Goal: Information Seeking & Learning: Find specific fact

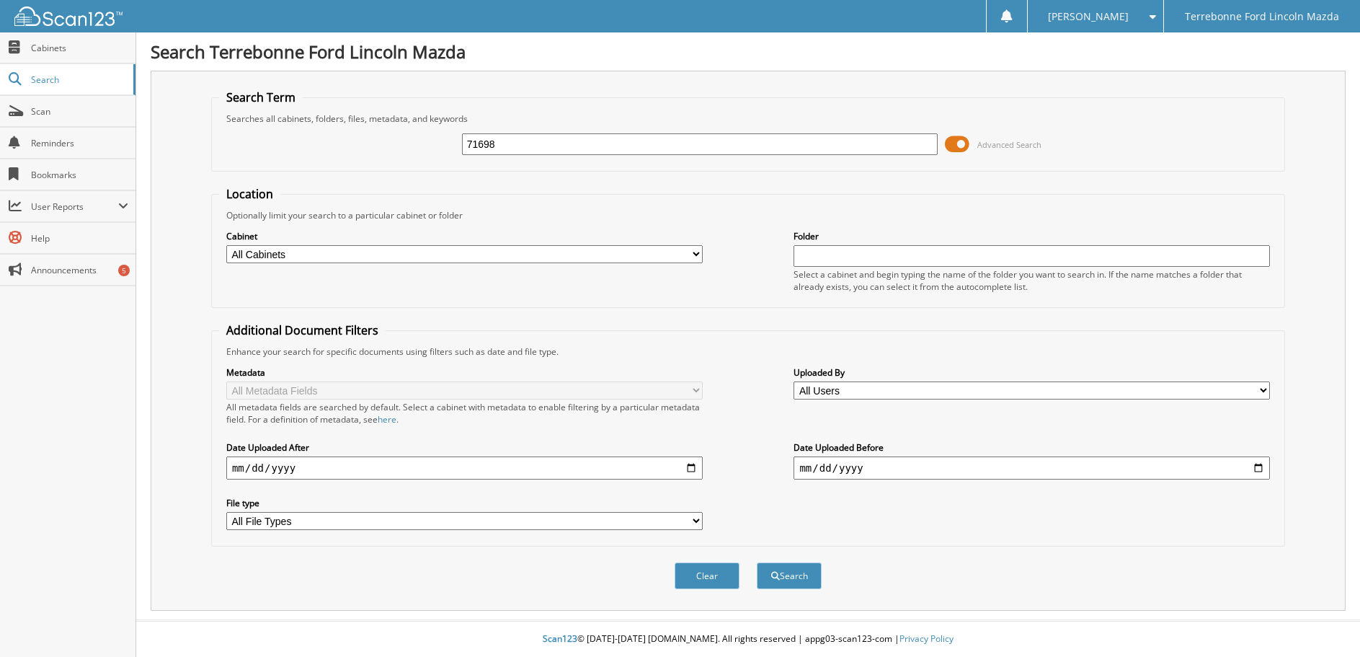
type input "71698"
click at [757, 562] on button "Search" at bounding box center [789, 575] width 65 height 27
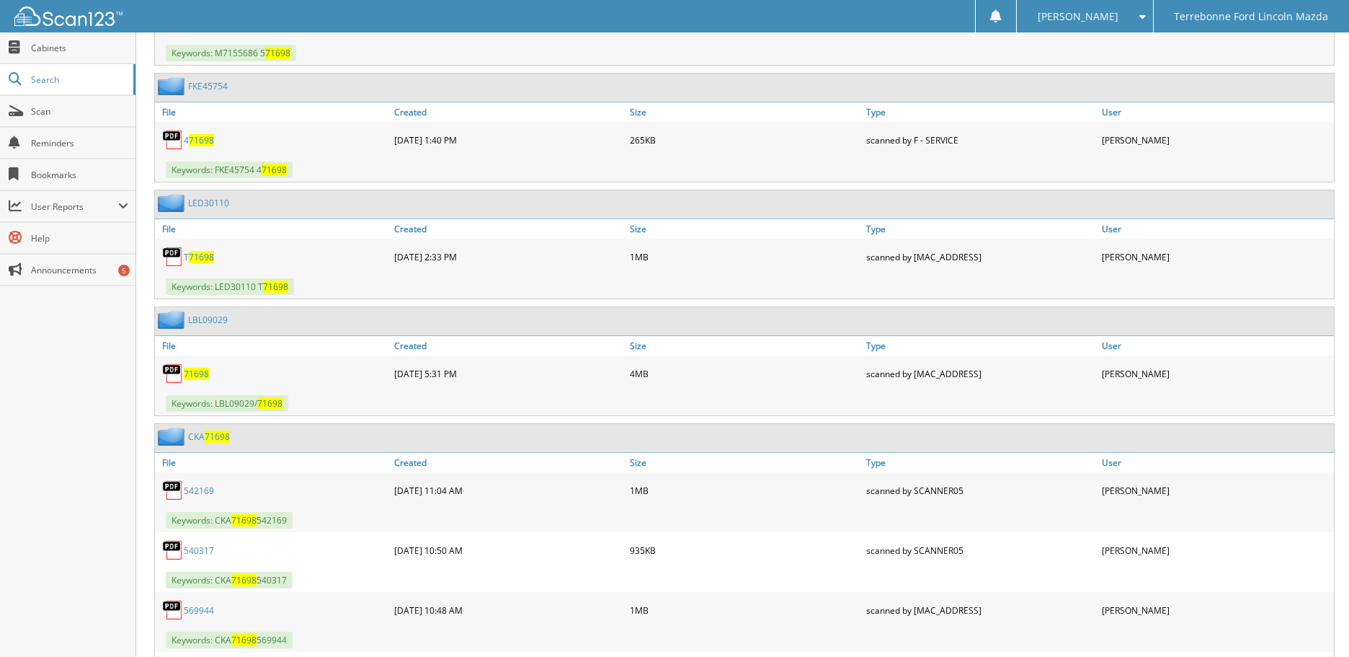
scroll to position [793, 0]
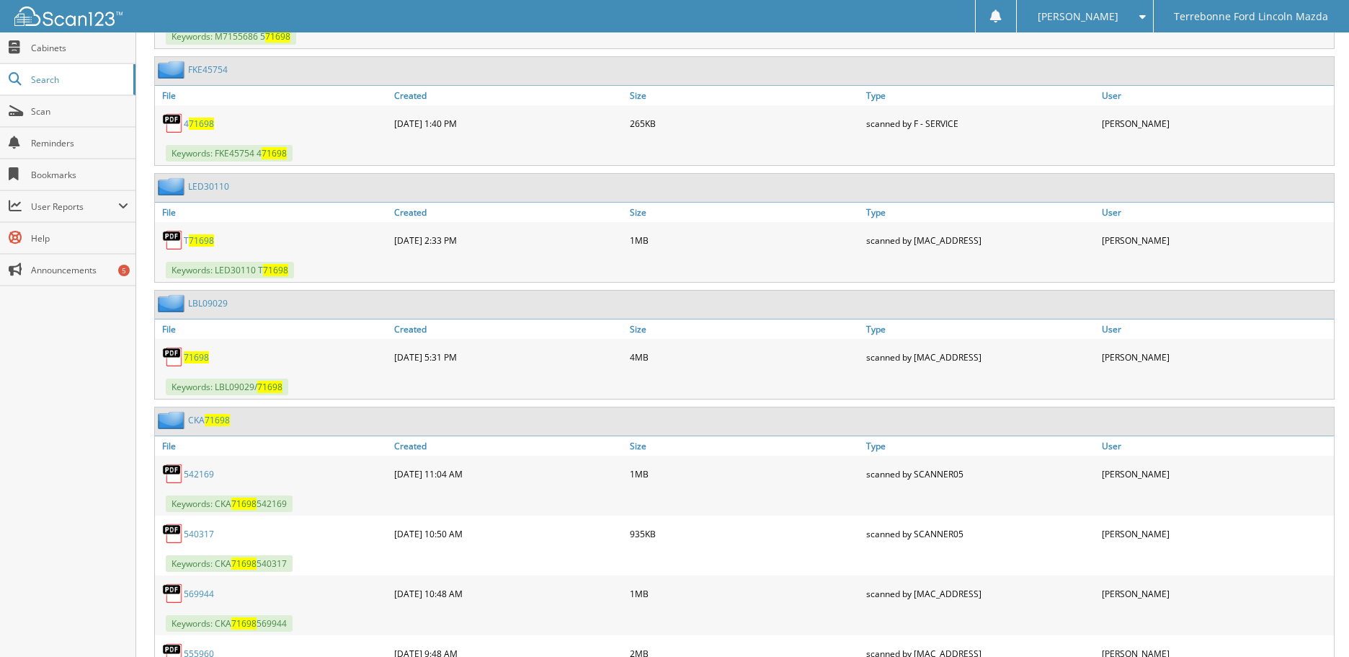
click at [208, 358] on link "71698" at bounding box center [196, 357] width 25 height 12
